Goal: Find specific fact: Find specific fact

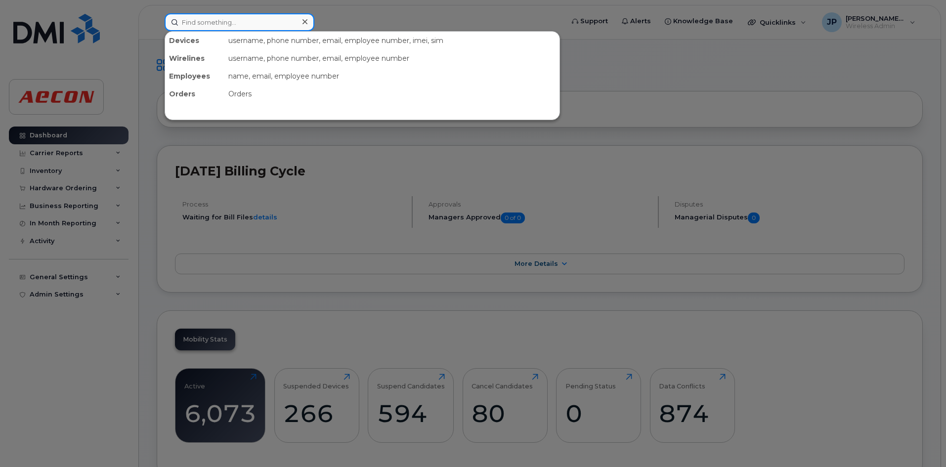
click at [240, 24] on input at bounding box center [240, 22] width 150 height 18
paste input "226 974 5258"
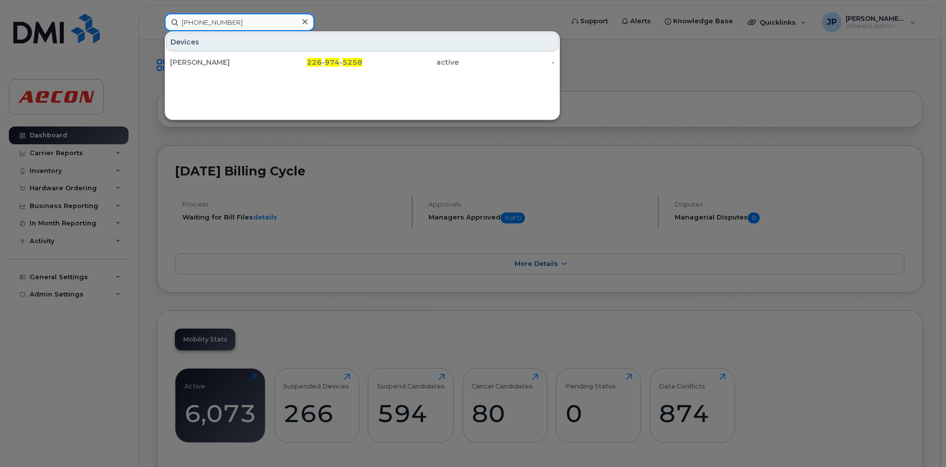
type input "226 974 5258"
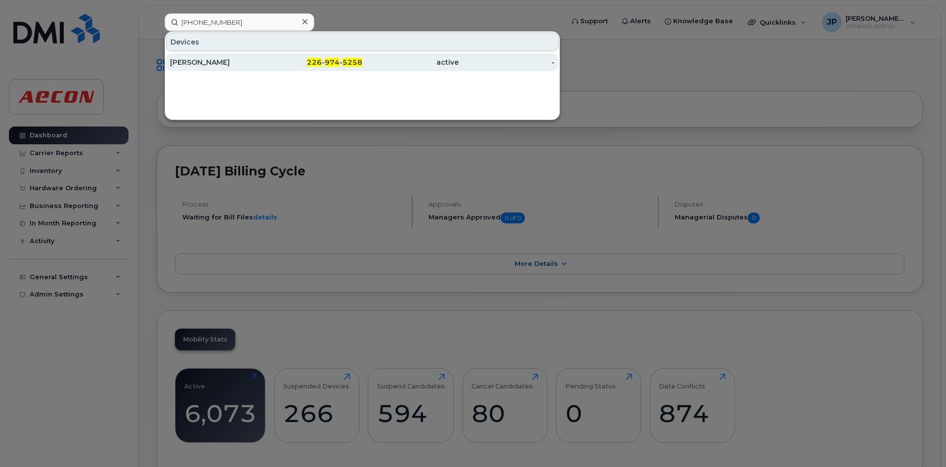
click at [178, 66] on div "[PERSON_NAME]" at bounding box center [218, 62] width 96 height 10
